Goal: Task Accomplishment & Management: Use online tool/utility

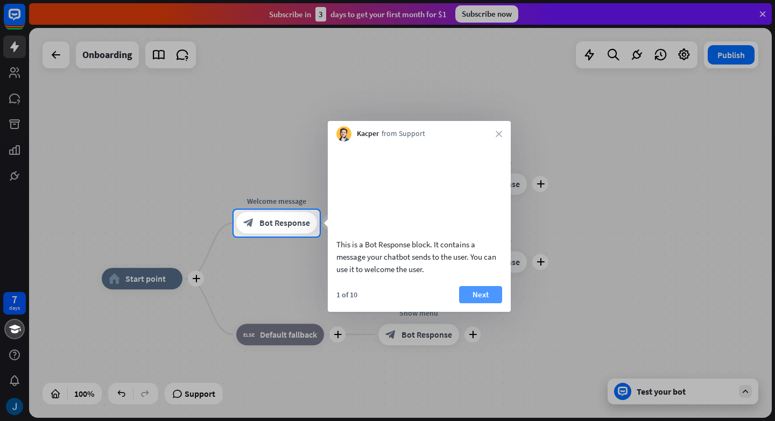
click at [476, 303] on button "Next" at bounding box center [480, 294] width 43 height 17
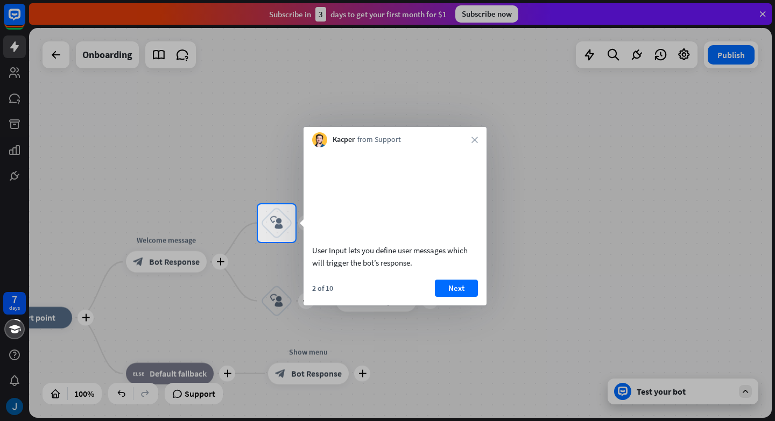
click at [476, 297] on button "Next" at bounding box center [456, 288] width 43 height 17
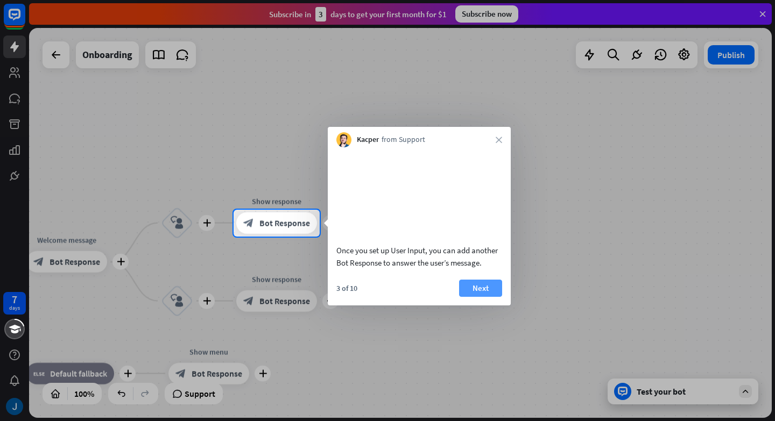
click at [478, 297] on button "Next" at bounding box center [480, 288] width 43 height 17
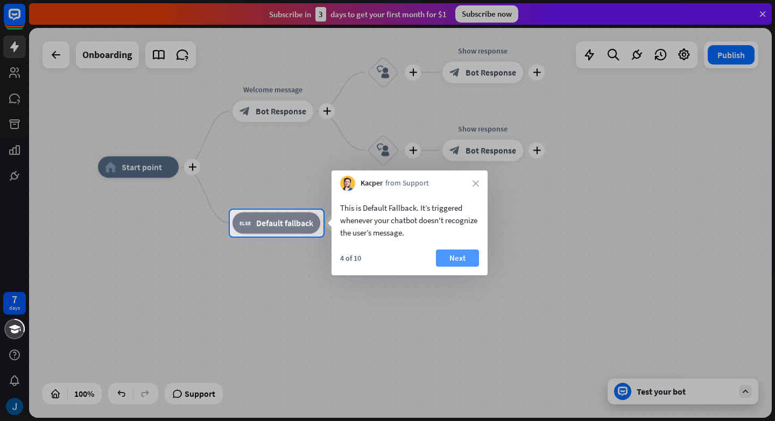
click at [458, 259] on button "Next" at bounding box center [457, 258] width 43 height 17
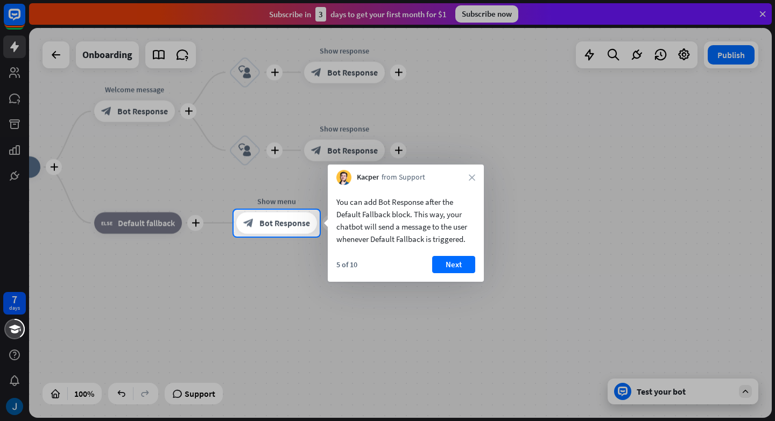
click at [458, 259] on button "Next" at bounding box center [453, 264] width 43 height 17
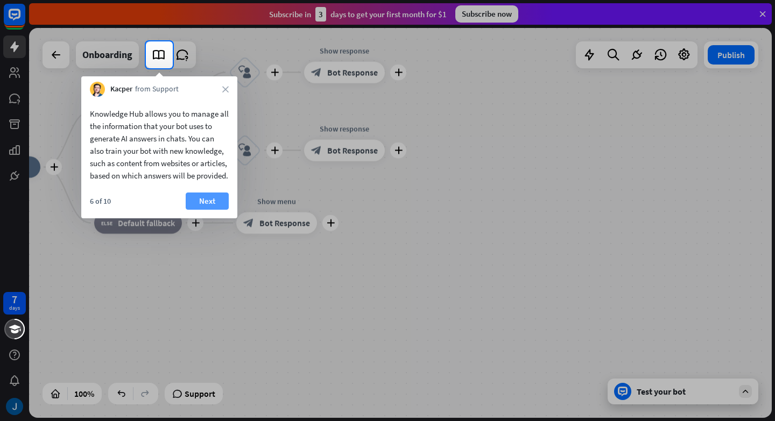
click at [215, 210] on button "Next" at bounding box center [207, 201] width 43 height 17
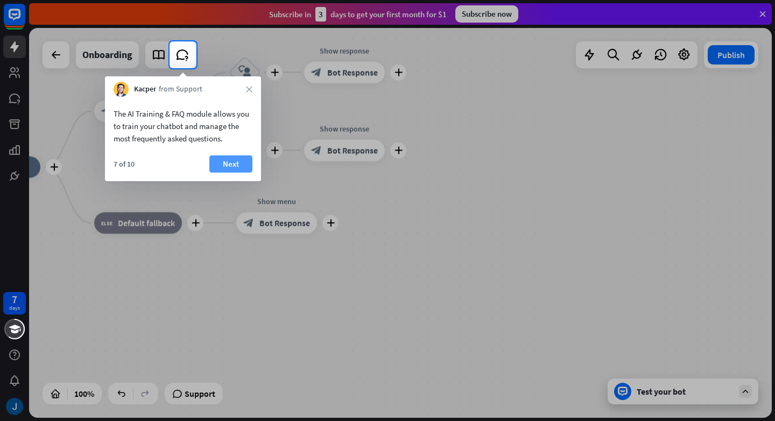
click at [241, 159] on button "Next" at bounding box center [230, 163] width 43 height 17
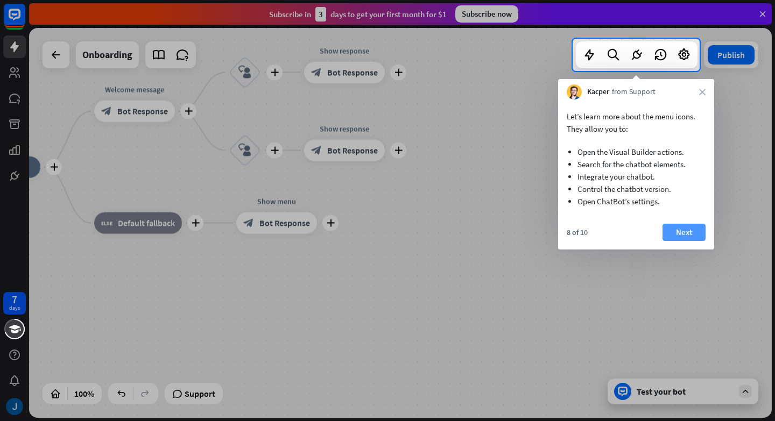
click at [681, 232] on button "Next" at bounding box center [683, 232] width 43 height 17
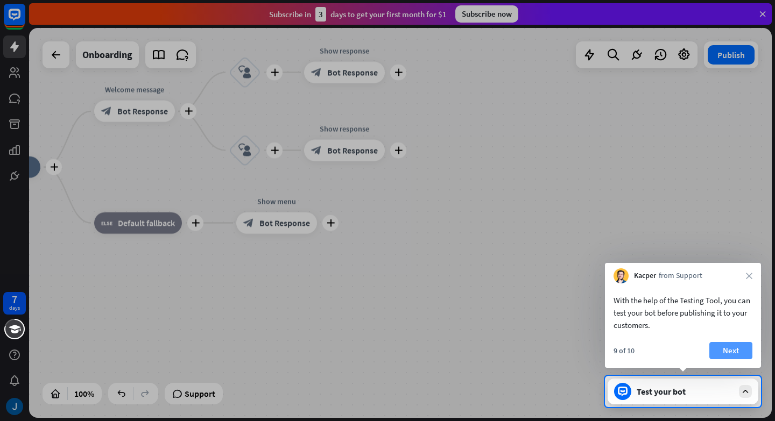
click at [735, 355] on button "Next" at bounding box center [730, 350] width 43 height 17
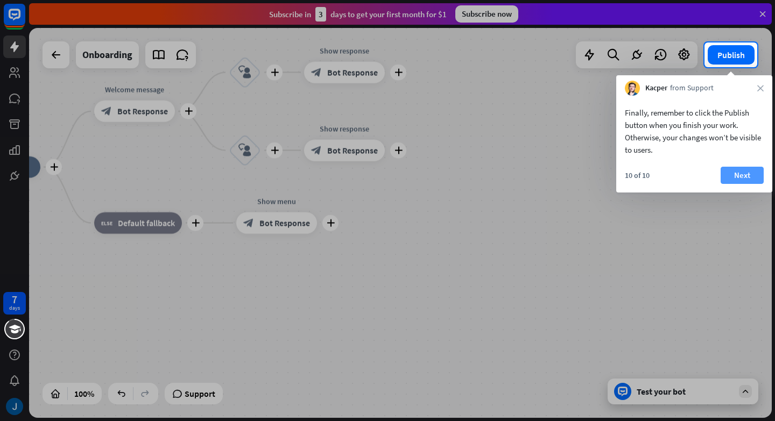
click at [747, 174] on button "Next" at bounding box center [741, 175] width 43 height 17
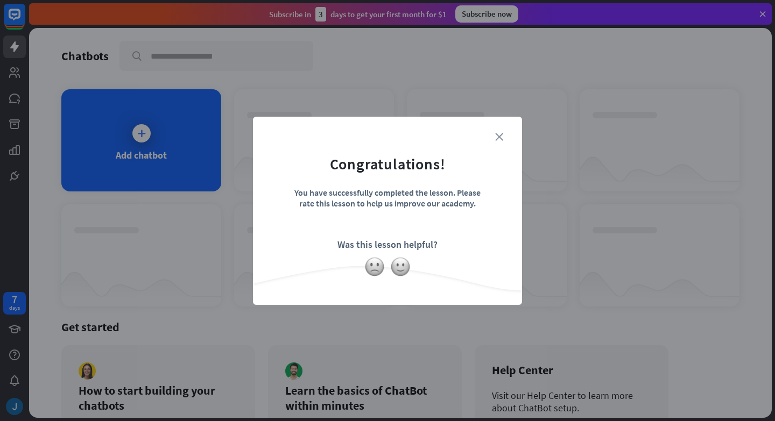
click at [500, 134] on icon "close" at bounding box center [499, 137] width 8 height 8
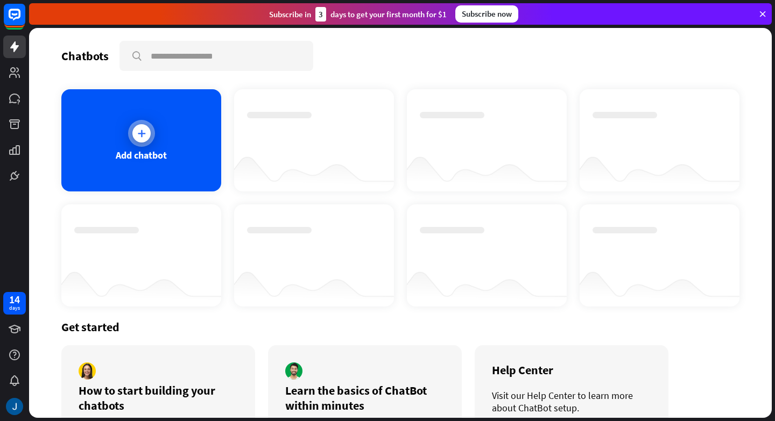
click at [157, 144] on div "Add chatbot" at bounding box center [141, 140] width 160 height 102
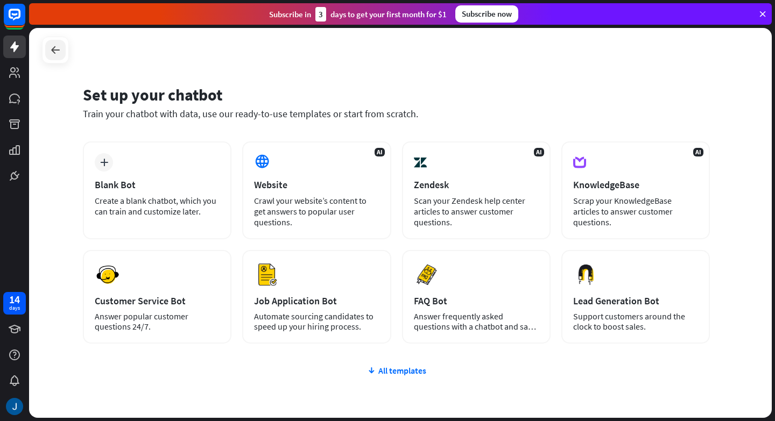
click at [55, 52] on icon at bounding box center [55, 50] width 13 height 13
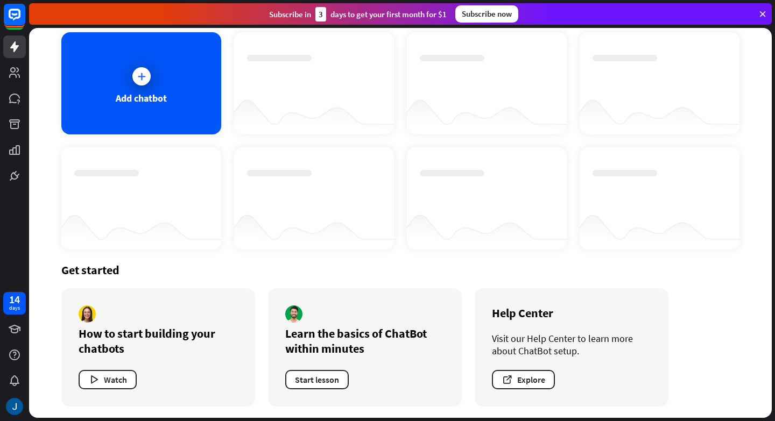
scroll to position [59, 0]
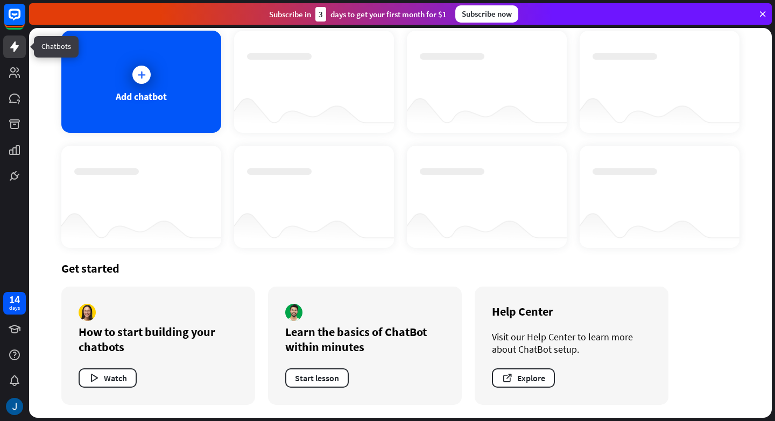
click at [23, 48] on link at bounding box center [14, 47] width 23 height 23
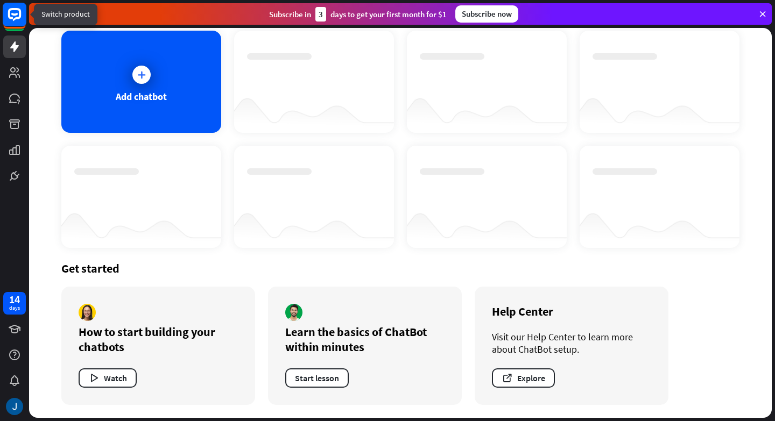
click at [20, 21] on rect at bounding box center [15, 15] width 24 height 24
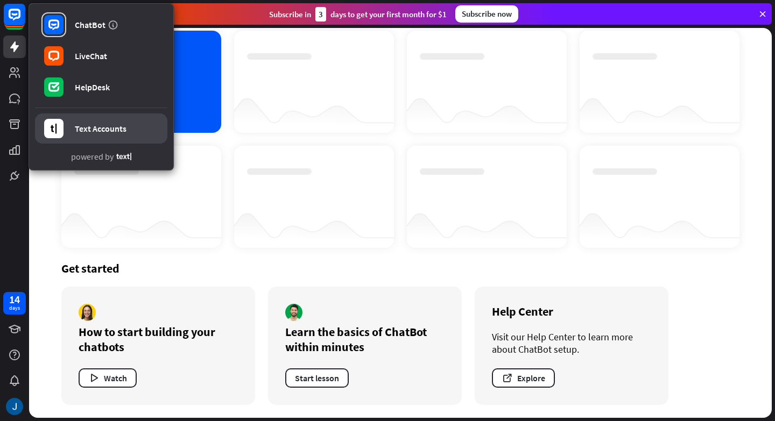
click at [109, 117] on link "Text Accounts" at bounding box center [101, 129] width 132 height 30
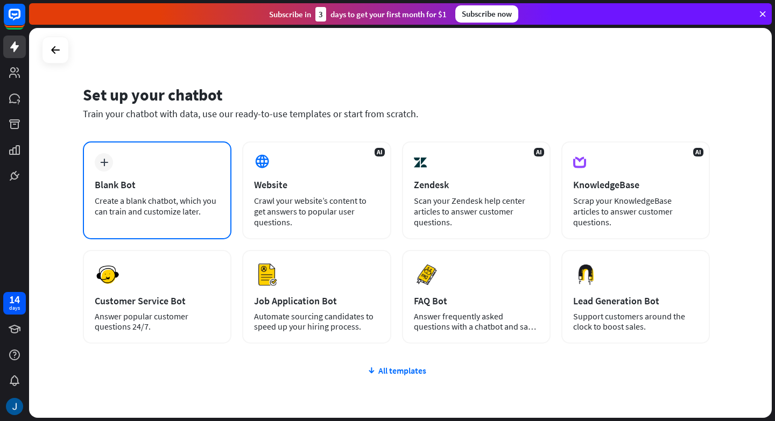
click at [166, 169] on div "plus Blank Bot Create a blank chatbot, which you can train and customize later." at bounding box center [157, 190] width 148 height 98
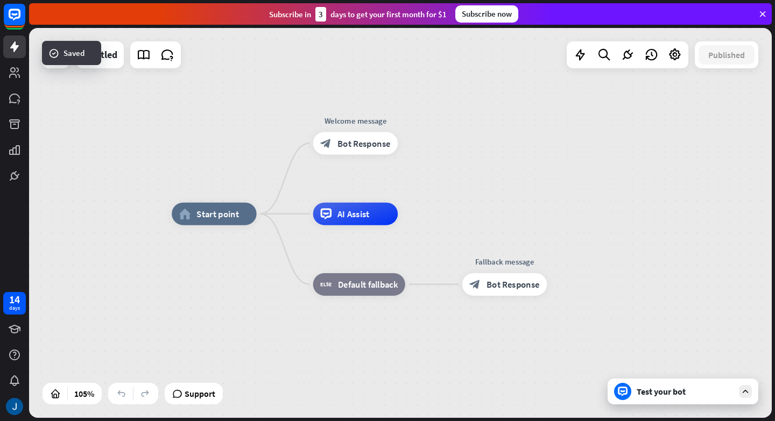
click at [695, 395] on div "Test your bot" at bounding box center [684, 391] width 97 height 11
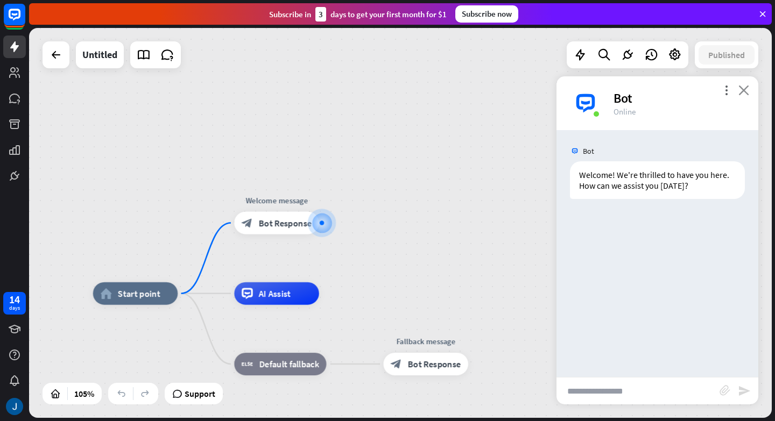
click at [745, 94] on icon "close" at bounding box center [743, 90] width 11 height 10
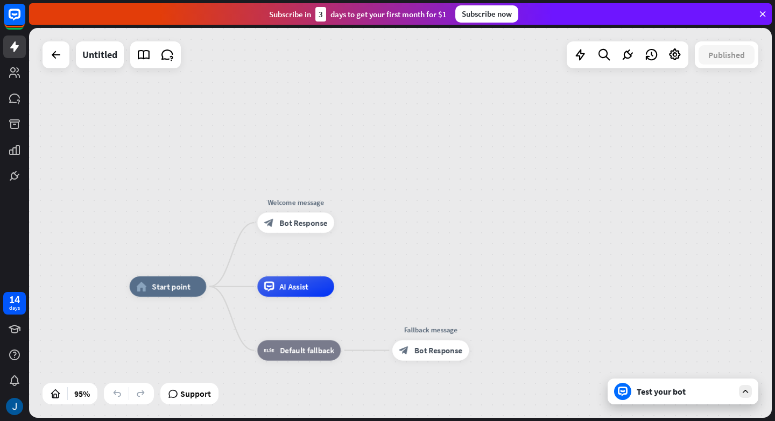
click at [757, 12] on icon at bounding box center [762, 14] width 10 height 10
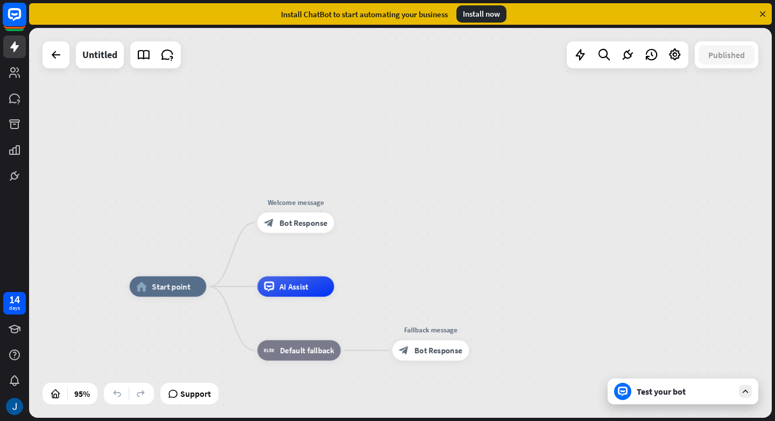
click at [17, 21] on rect at bounding box center [15, 15] width 24 height 24
